Goal: Book appointment/travel/reservation

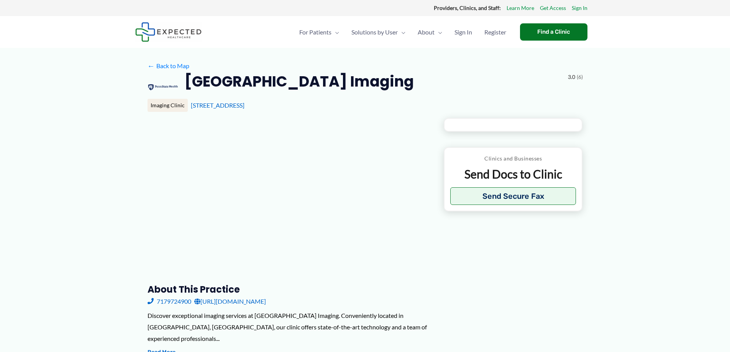
type input "**********"
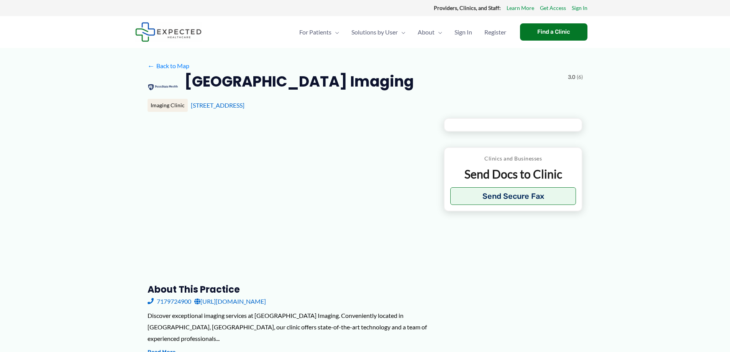
type input "**********"
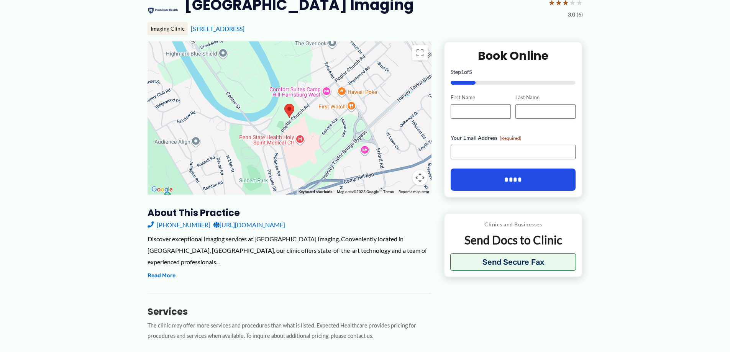
scroll to position [81, 0]
